Goal: Task Accomplishment & Management: Manage account settings

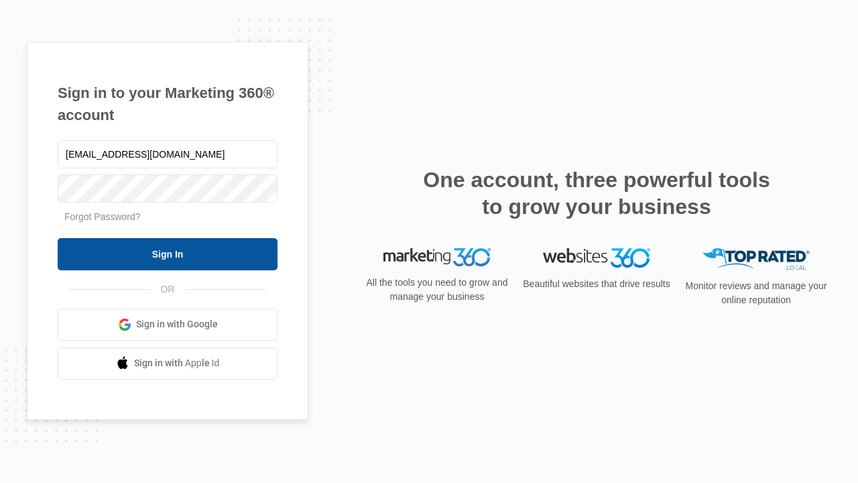
click at [168, 253] on input "Sign In" at bounding box center [168, 254] width 220 height 32
